Goal: Information Seeking & Learning: Check status

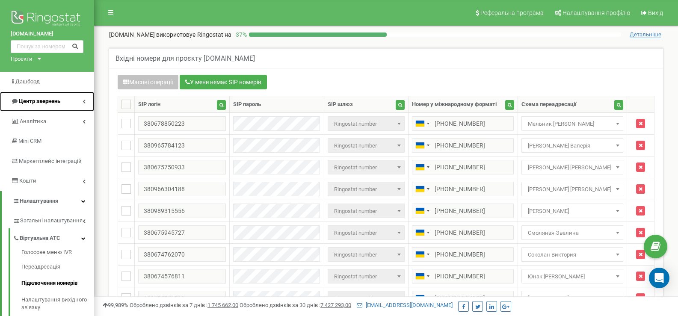
click at [43, 101] on span "Центр звернень" at bounding box center [39, 101] width 41 height 6
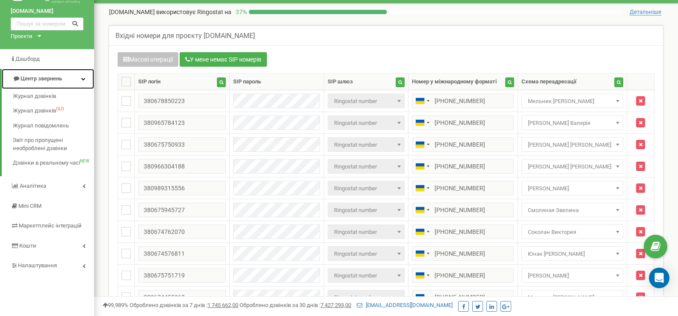
scroll to position [43, 0]
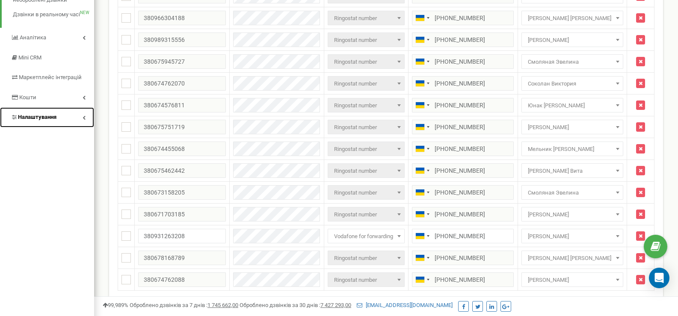
click at [48, 118] on span "Налаштування" at bounding box center [37, 117] width 38 height 6
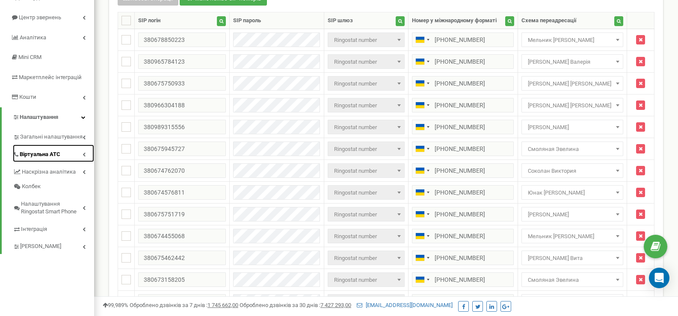
click at [51, 152] on span "Віртуальна АТС" at bounding box center [40, 155] width 41 height 8
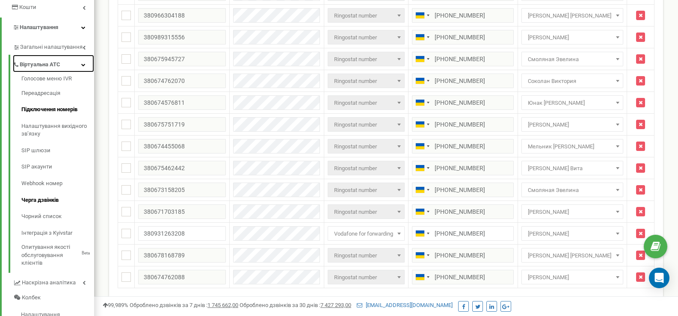
scroll to position [158, 0]
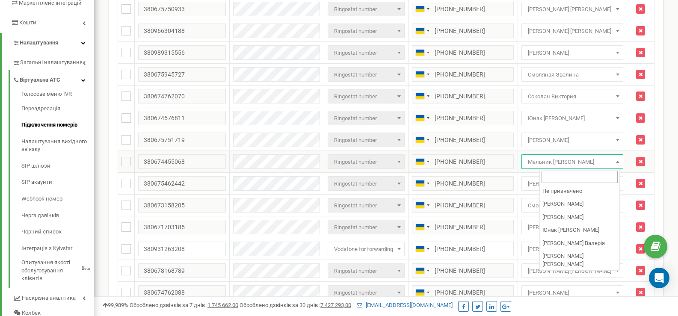
click at [559, 160] on span "Мельник [PERSON_NAME]" at bounding box center [572, 162] width 96 height 12
select select "116026"
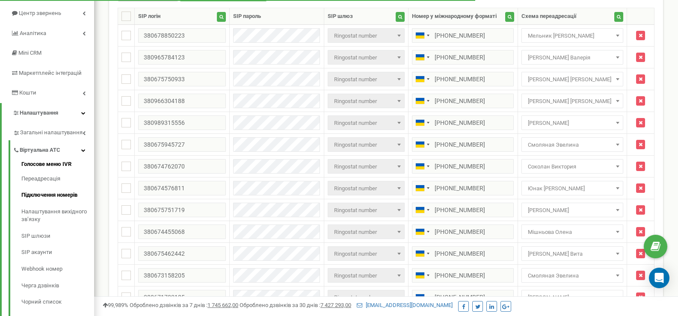
scroll to position [30, 0]
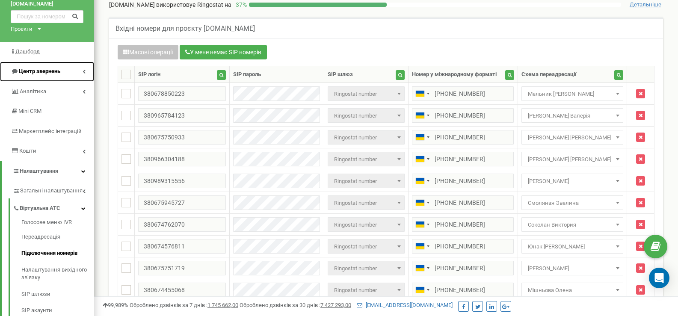
click at [54, 72] on span "Центр звернень" at bounding box center [39, 71] width 41 height 6
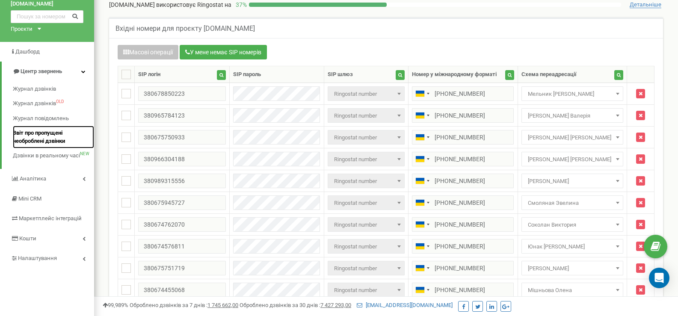
click at [44, 139] on span "Звіт про пропущені необроблені дзвінки" at bounding box center [51, 137] width 77 height 16
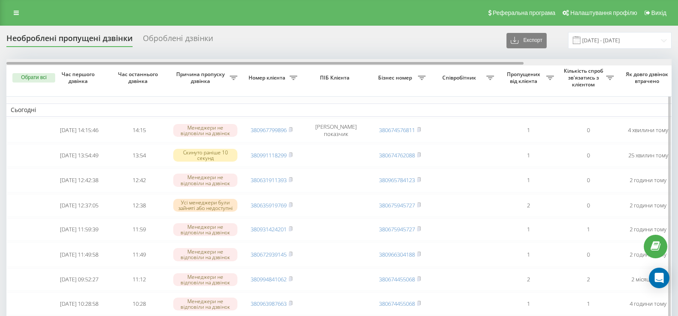
drag, startPoint x: 267, startPoint y: 64, endPoint x: 138, endPoint y: 65, distance: 129.2
click at [138, 65] on div at bounding box center [264, 63] width 517 height 3
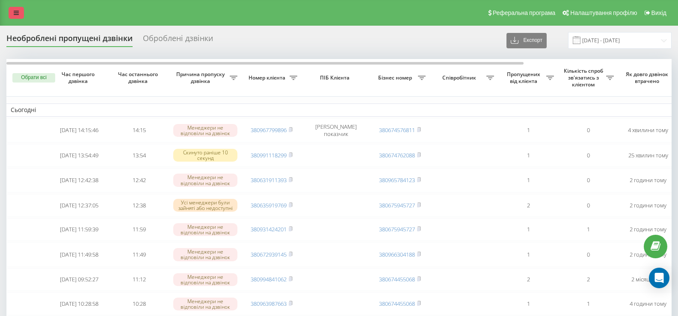
click at [18, 14] on icon at bounding box center [16, 13] width 5 height 6
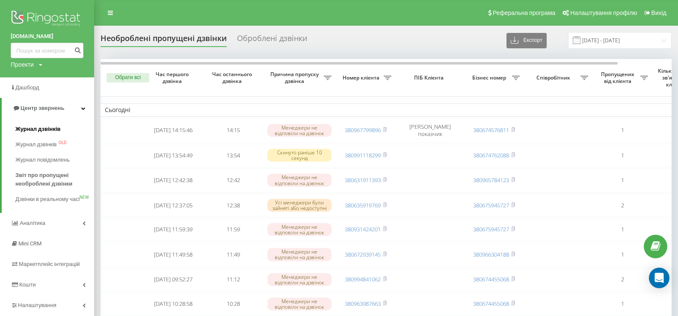
click at [34, 128] on span "Журнал дзвінків" at bounding box center [37, 129] width 45 height 9
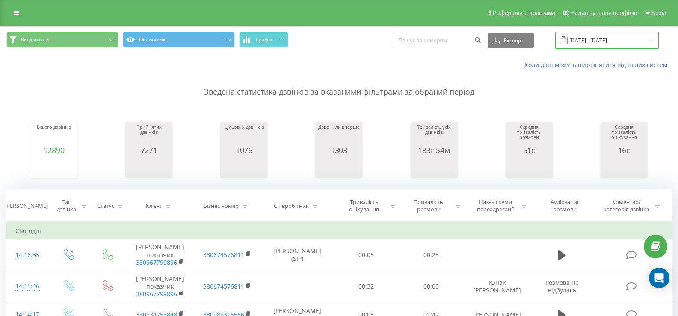
click at [590, 40] on input "[DATE] - [DATE]" at bounding box center [607, 40] width 104 height 17
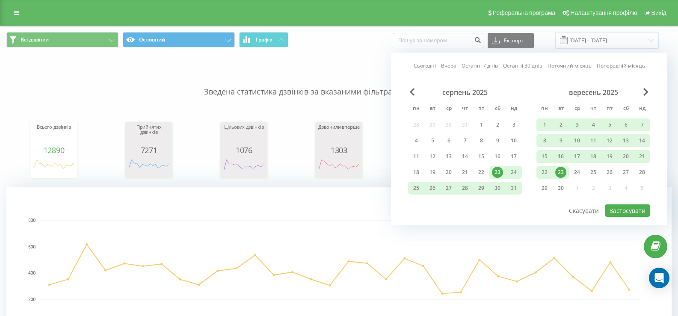
click at [565, 171] on div "23" at bounding box center [560, 172] width 11 height 11
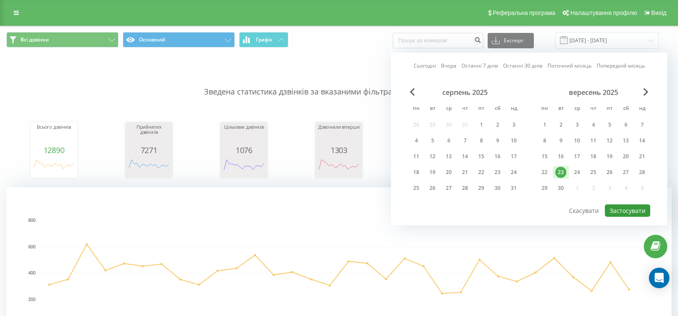
click at [624, 212] on button "Застосувати" at bounding box center [627, 210] width 45 height 12
type input "[DATE] - [DATE]"
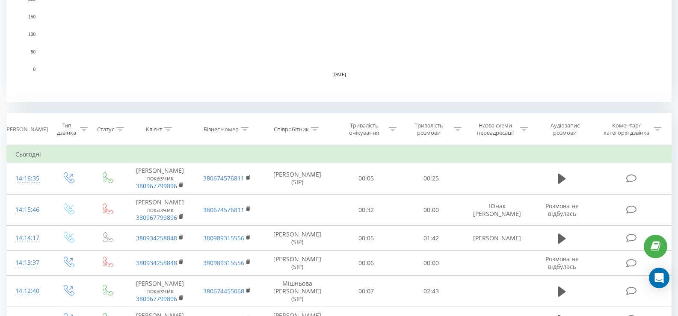
scroll to position [257, 0]
click at [317, 128] on icon at bounding box center [315, 129] width 8 height 4
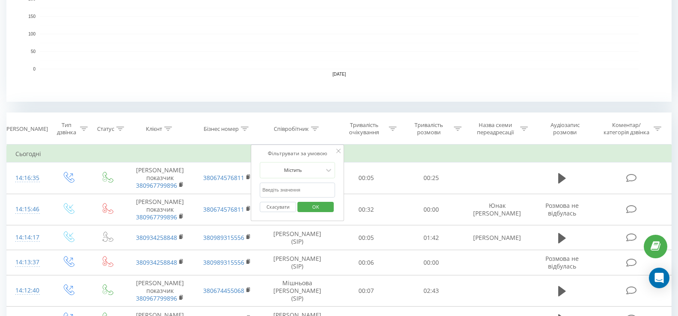
click at [282, 191] on input "text" at bounding box center [297, 190] width 75 height 15
click at [314, 205] on span "OK" at bounding box center [316, 206] width 24 height 13
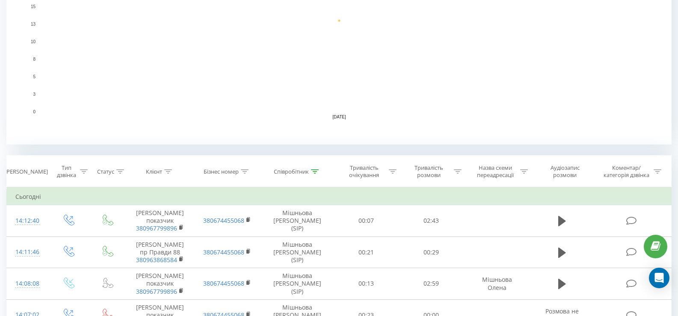
scroll to position [257, 0]
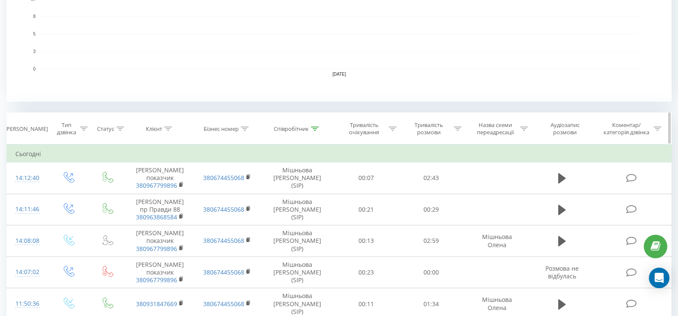
click at [319, 128] on icon at bounding box center [315, 129] width 8 height 4
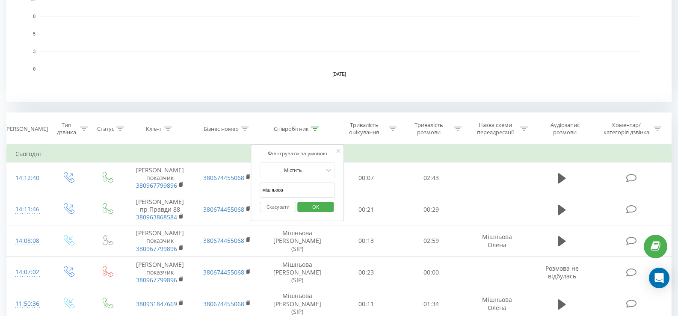
click at [318, 191] on input "мішньова" at bounding box center [297, 190] width 75 height 15
type input "м"
type input "юнак"
click at [309, 208] on span "OK" at bounding box center [316, 206] width 24 height 13
